Goal: Task Accomplishment & Management: Use online tool/utility

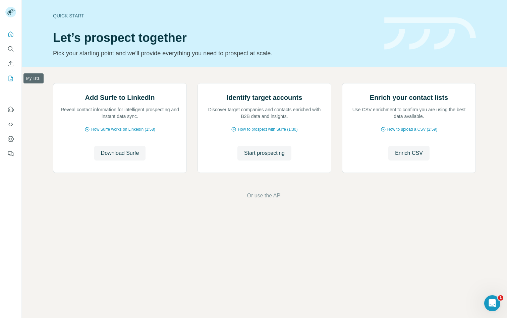
click at [10, 78] on icon "My lists" at bounding box center [10, 78] width 7 height 7
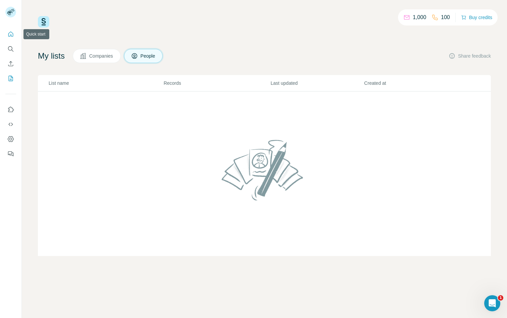
click at [11, 36] on icon "Quick start" at bounding box center [10, 34] width 7 height 7
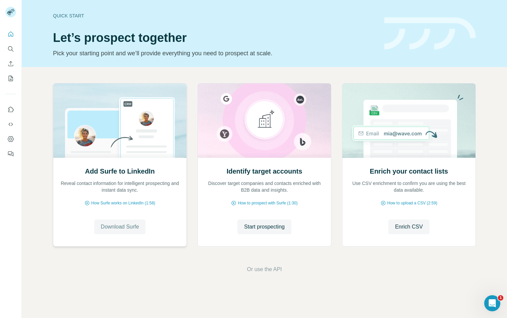
click at [118, 229] on span "Download Surfe" at bounding box center [120, 227] width 38 height 8
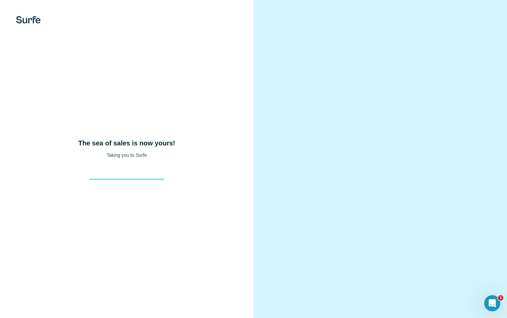
click at [168, 36] on div "The sea of sales is now yours! Taking you to Surfe" at bounding box center [126, 159] width 253 height 318
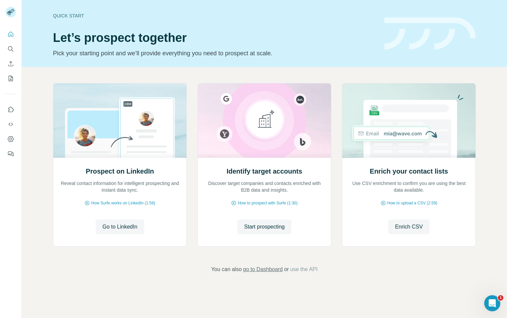
click at [271, 268] on span "go to Dashboard" at bounding box center [263, 269] width 40 height 8
click at [13, 141] on icon "Dashboard" at bounding box center [10, 139] width 7 height 7
